Goal: Find specific page/section: Find specific page/section

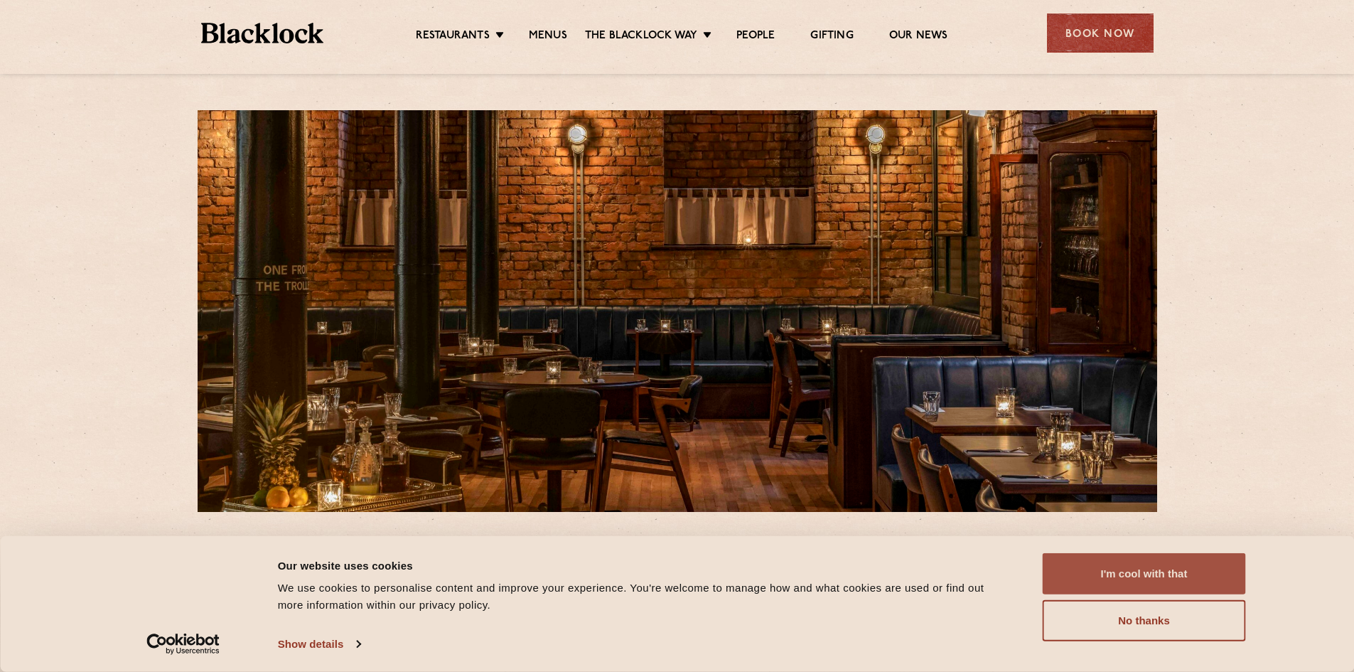
click at [1113, 570] on button "I'm cool with that" at bounding box center [1144, 573] width 203 height 41
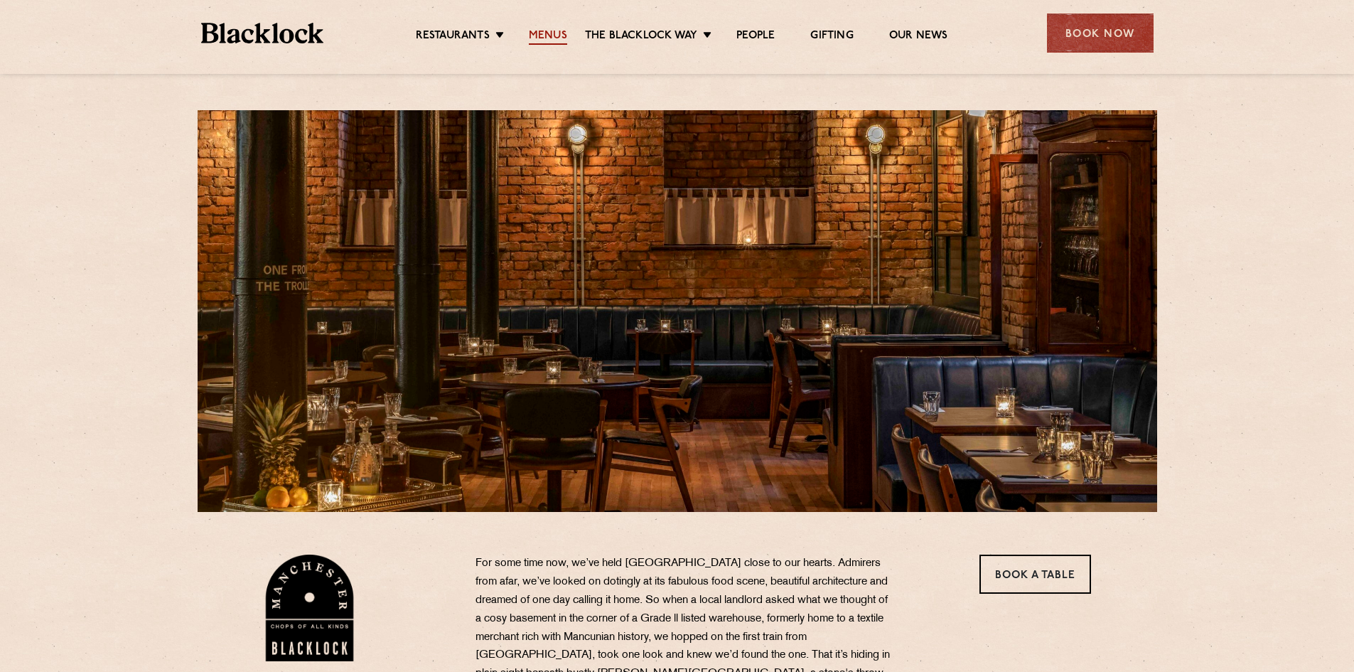
click at [557, 35] on link "Menus" at bounding box center [548, 37] width 38 height 16
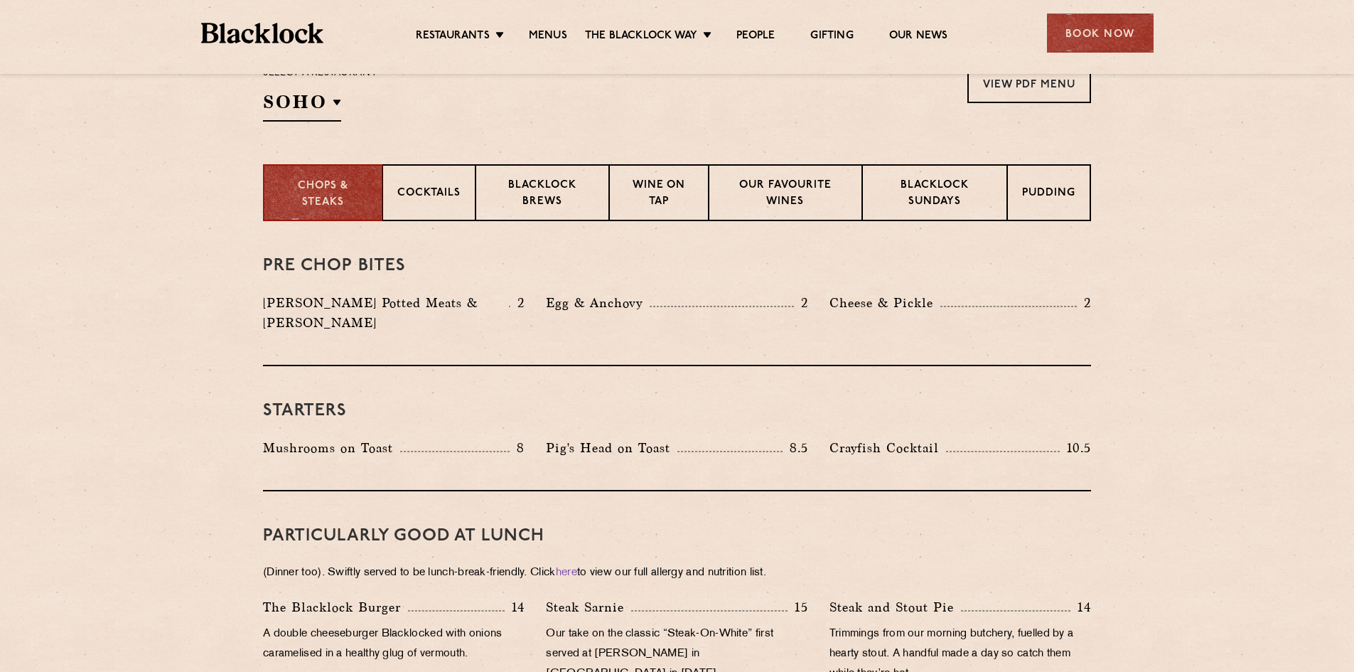
scroll to position [498, 0]
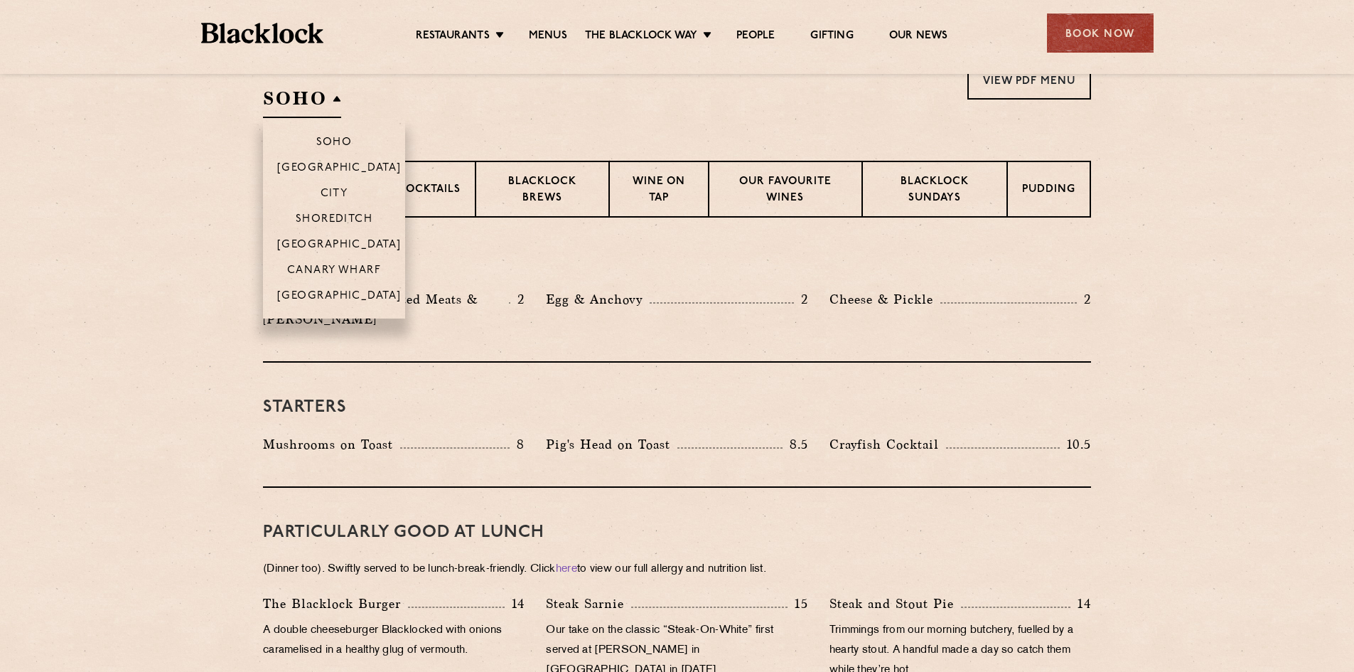
click at [316, 105] on h2 "SOHO" at bounding box center [302, 102] width 78 height 32
click at [345, 291] on p "[GEOGRAPHIC_DATA]" at bounding box center [339, 297] width 124 height 14
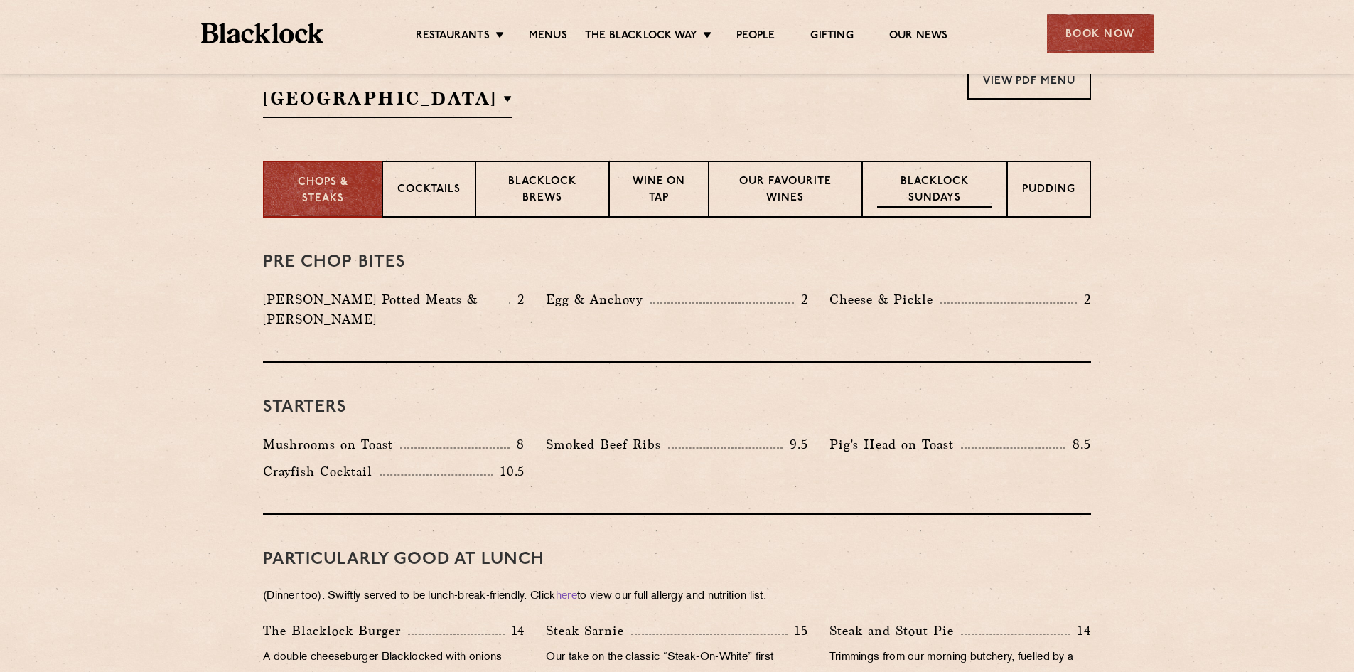
click at [919, 189] on p "Blacklock Sundays" at bounding box center [934, 190] width 115 height 33
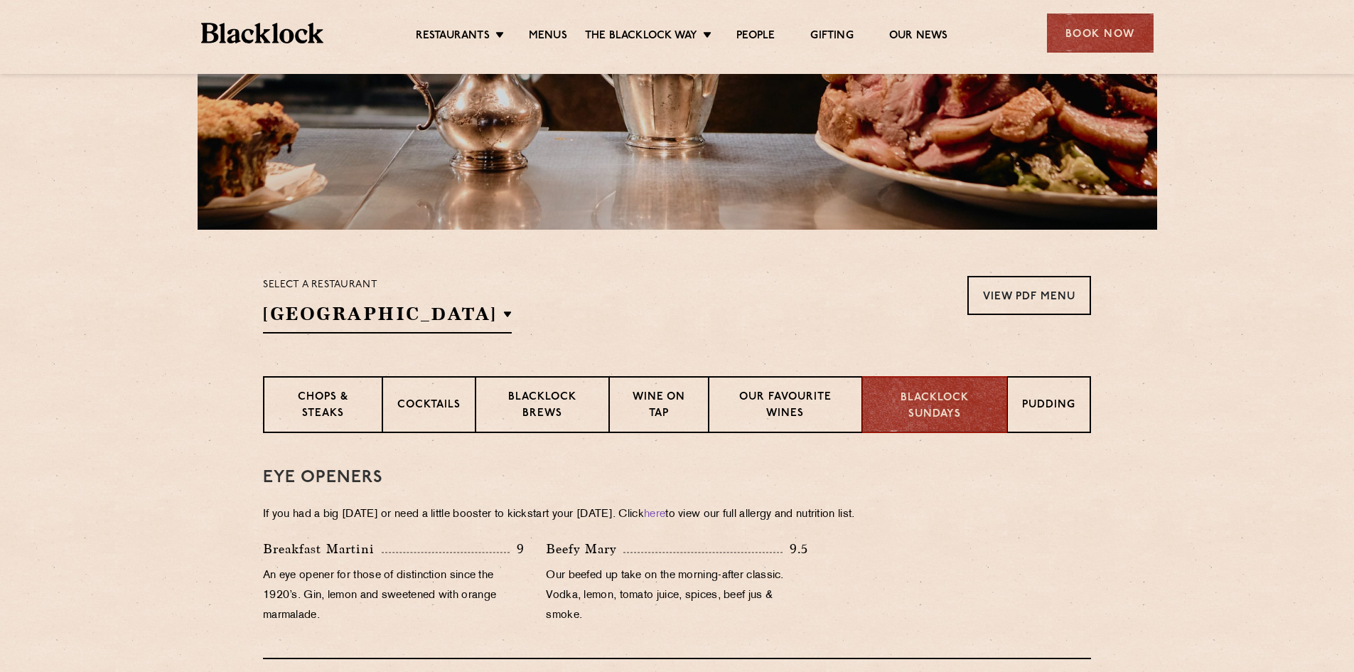
scroll to position [0, 0]
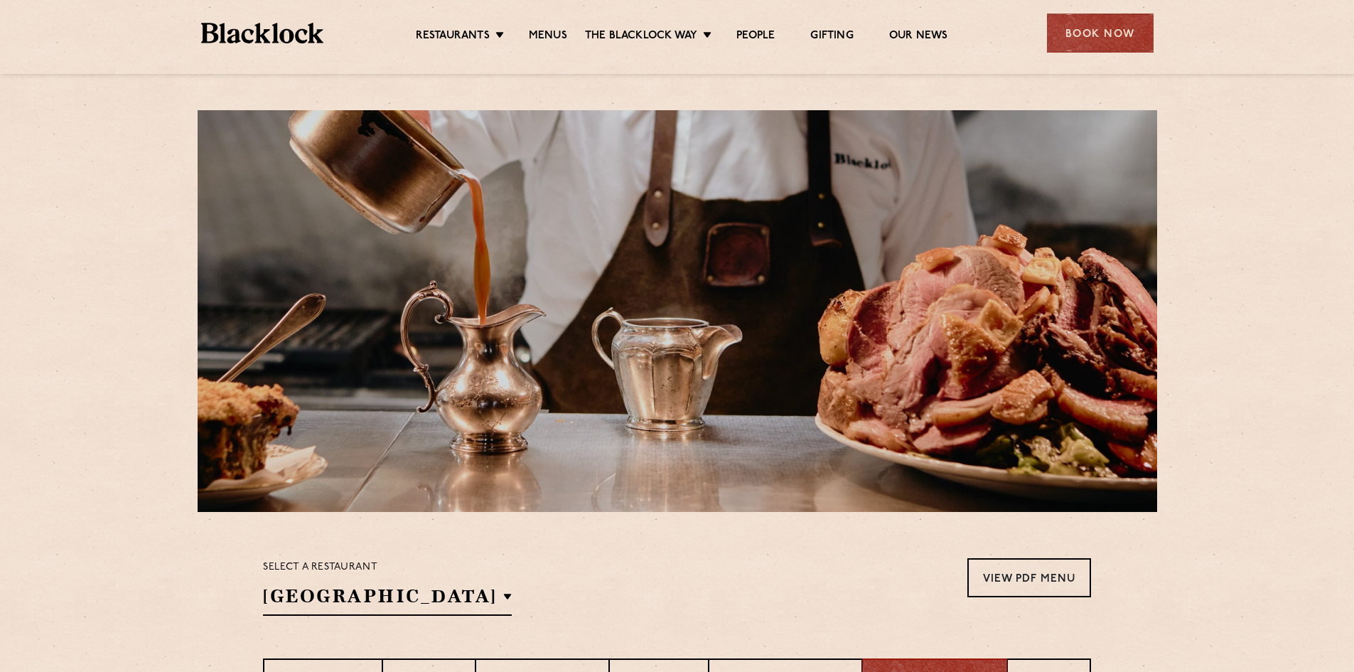
click at [550, 28] on ul "Restaurants [GEOGRAPHIC_DATA] [GEOGRAPHIC_DATA] [GEOGRAPHIC_DATA] [GEOGRAPHIC_D…" at bounding box center [681, 33] width 716 height 23
click at [546, 38] on link "Menus" at bounding box center [548, 37] width 38 height 16
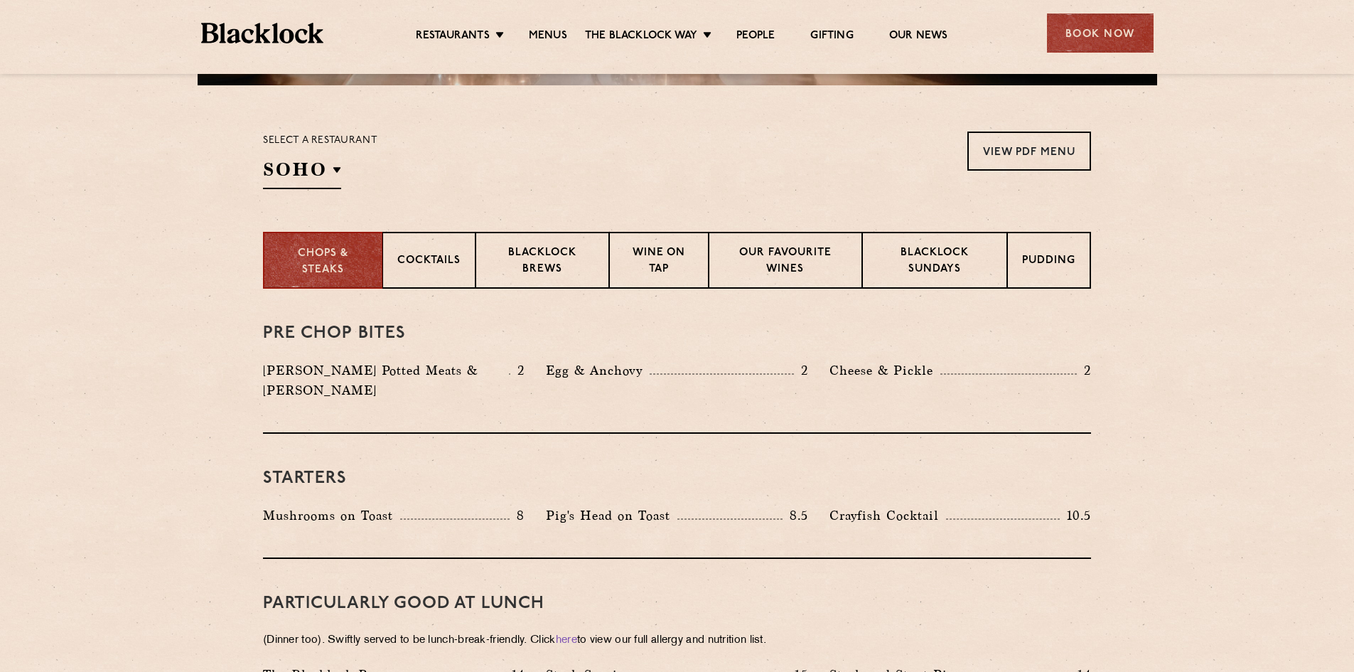
scroll to position [355, 0]
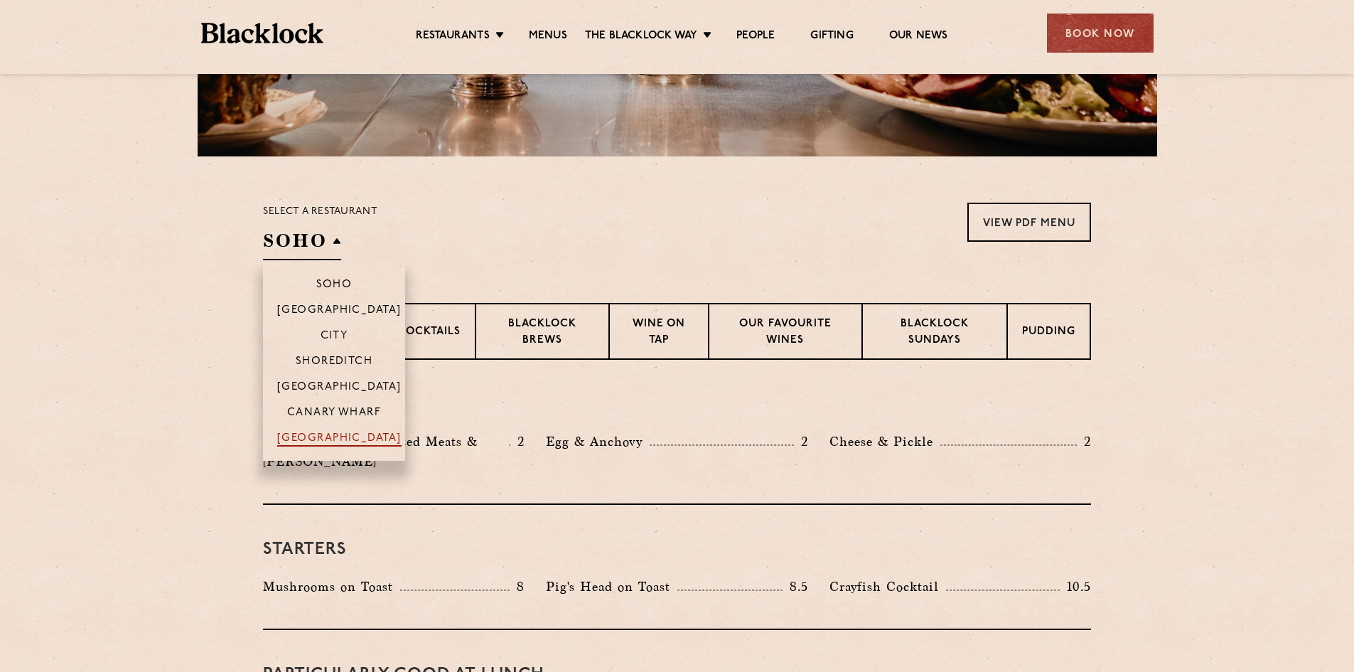
click at [348, 435] on p "[GEOGRAPHIC_DATA]" at bounding box center [339, 439] width 124 height 14
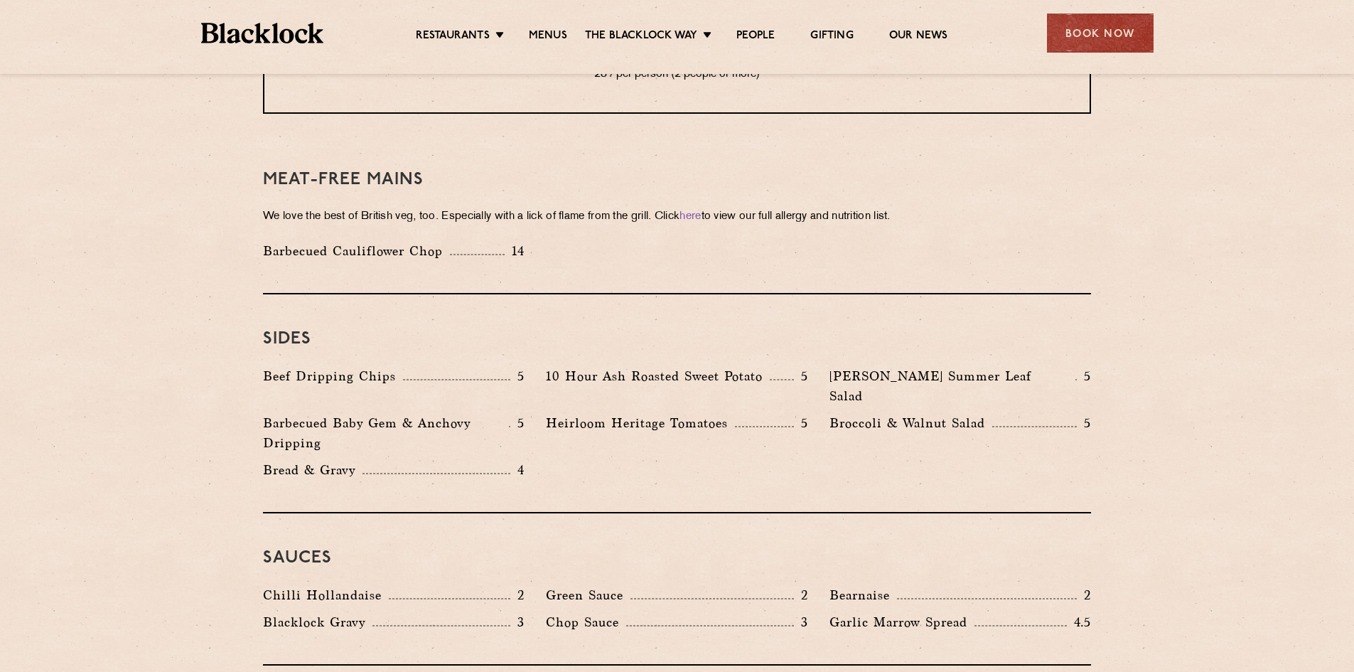
scroll to position [1991, 0]
